Goal: Task Accomplishment & Management: Use online tool/utility

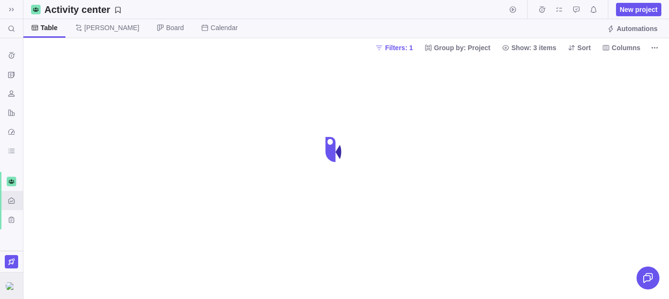
click at [9, 282] on img at bounding box center [11, 286] width 11 height 8
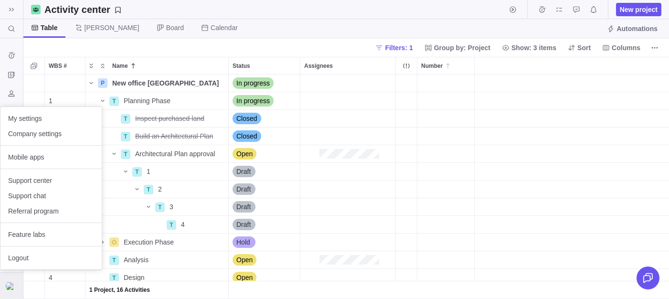
scroll to position [225, 646]
click at [41, 130] on span "Company settings" at bounding box center [51, 134] width 86 height 10
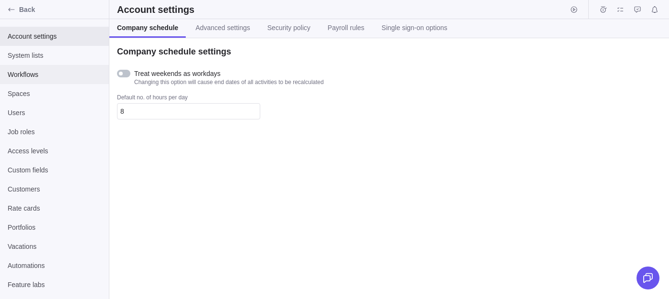
click at [33, 71] on span "Workflows" at bounding box center [55, 75] width 94 height 10
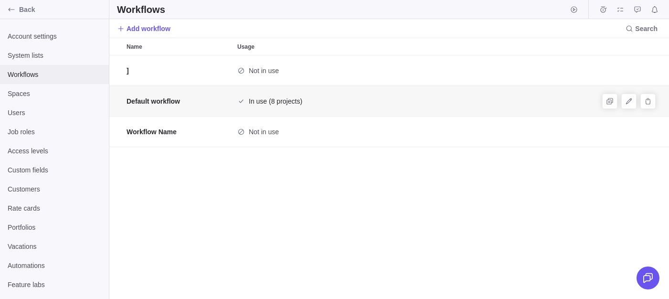
scroll to position [244, 560]
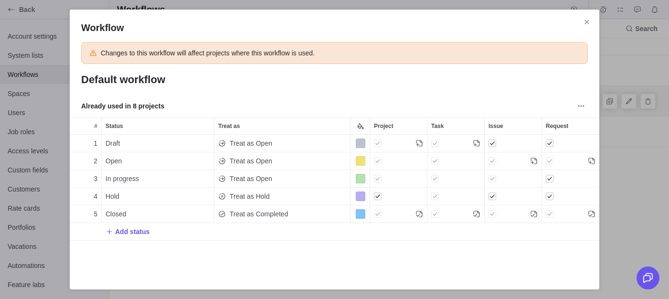
scroll to position [132, 530]
click at [245, 141] on span "Treat as Open" at bounding box center [251, 144] width 43 height 10
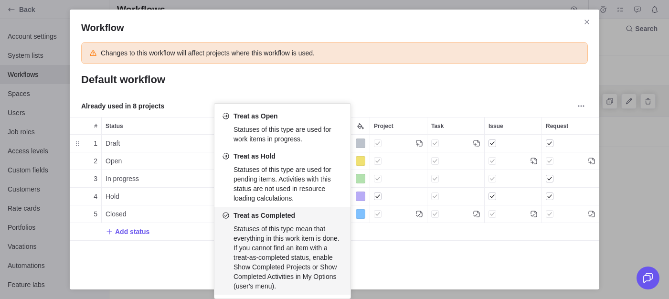
click at [196, 266] on div "Workflow Changes to this workflow will affect projects where this workflow is u…" at bounding box center [334, 149] width 669 height 299
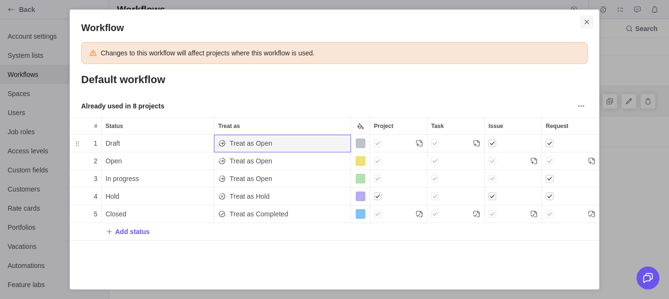
click at [584, 21] on icon "Close" at bounding box center [587, 22] width 8 height 8
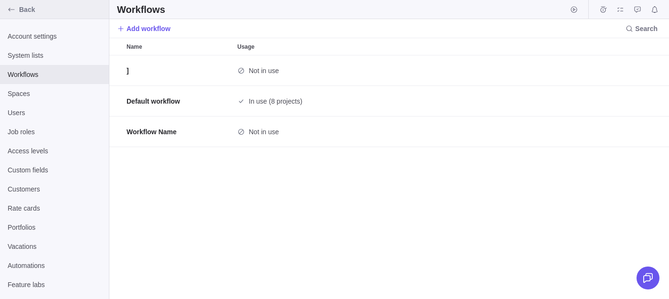
click at [2, 6] on div "Back" at bounding box center [54, 9] width 109 height 19
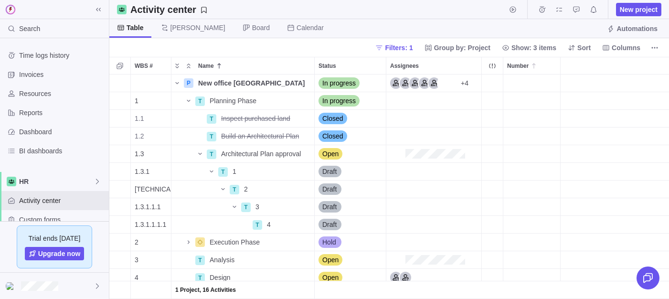
scroll to position [225, 560]
click at [98, 10] on icon at bounding box center [99, 10] width 8 height 8
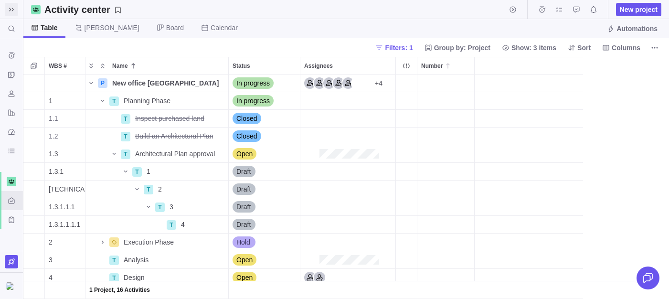
scroll to position [225, 646]
